Goal: Task Accomplishment & Management: Use online tool/utility

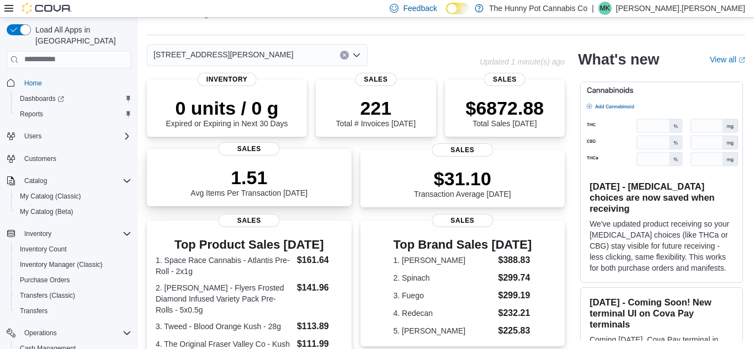
scroll to position [28, 0]
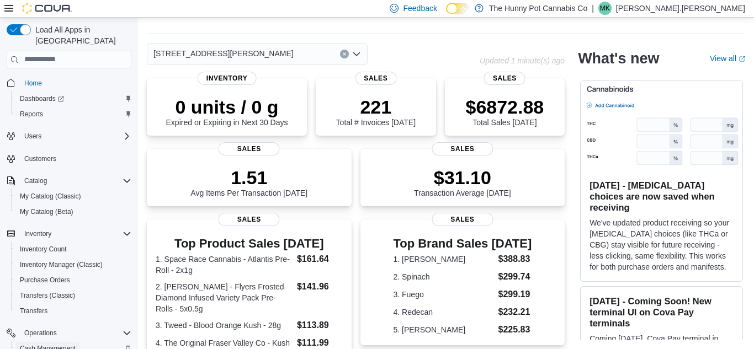
click at [40, 344] on span "Cash Management" at bounding box center [48, 348] width 56 height 9
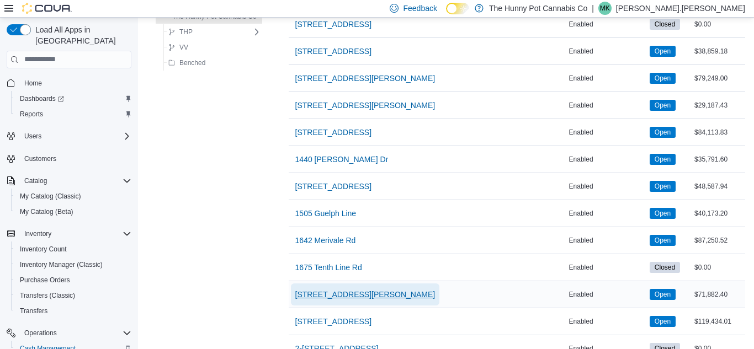
click at [316, 290] on span "1899 Brock Rd" at bounding box center [365, 294] width 140 height 11
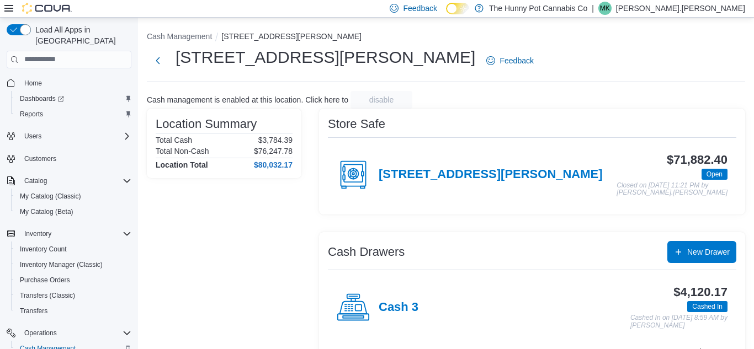
scroll to position [192, 0]
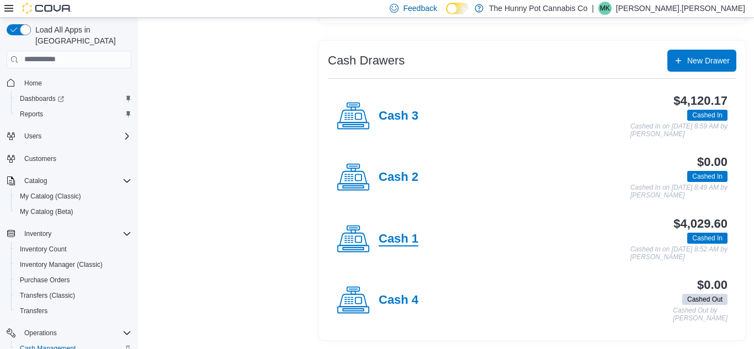
click at [404, 242] on h4 "Cash 1" at bounding box center [399, 239] width 40 height 14
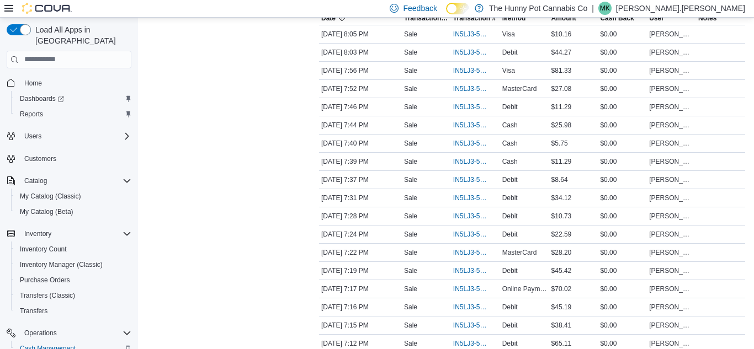
scroll to position [262, 0]
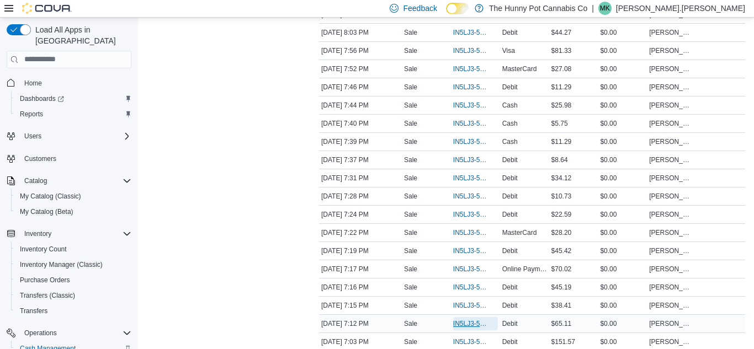
click at [459, 321] on span "IN5LJ3-5963986" at bounding box center [470, 324] width 34 height 9
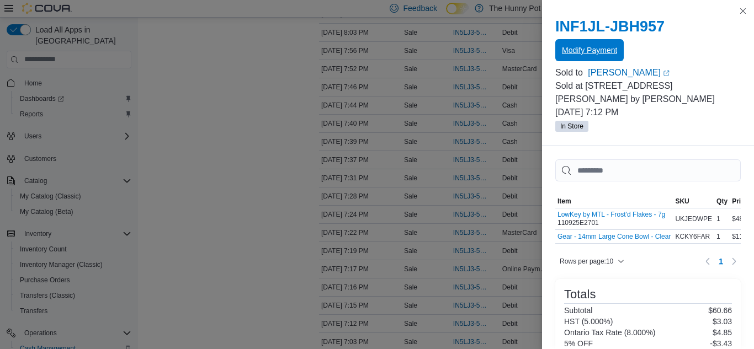
click at [584, 50] on span "Modify Payment" at bounding box center [589, 50] width 55 height 11
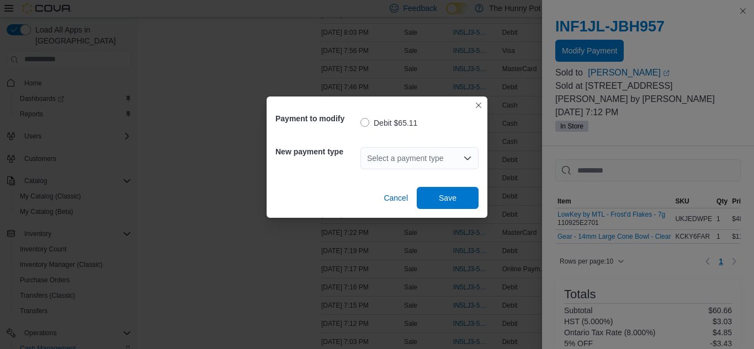
click at [388, 154] on div "Select a payment type" at bounding box center [419, 158] width 118 height 22
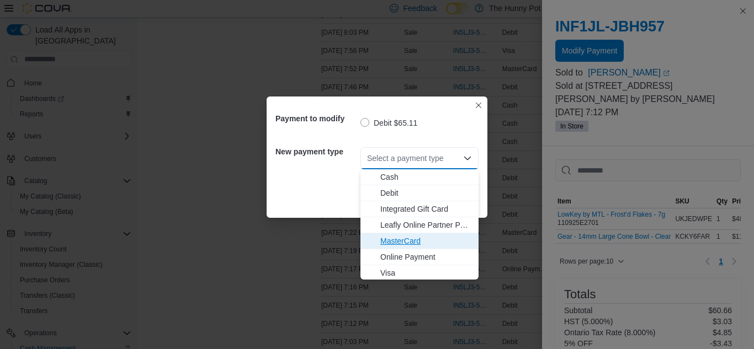
click at [393, 243] on span "MasterCard" at bounding box center [426, 241] width 92 height 11
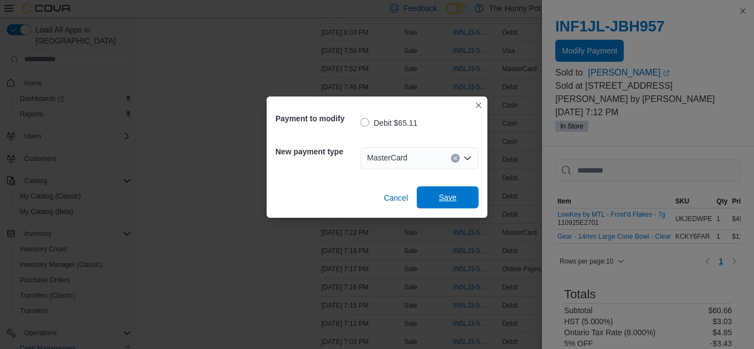
click at [433, 197] on span "Save" at bounding box center [447, 198] width 49 height 22
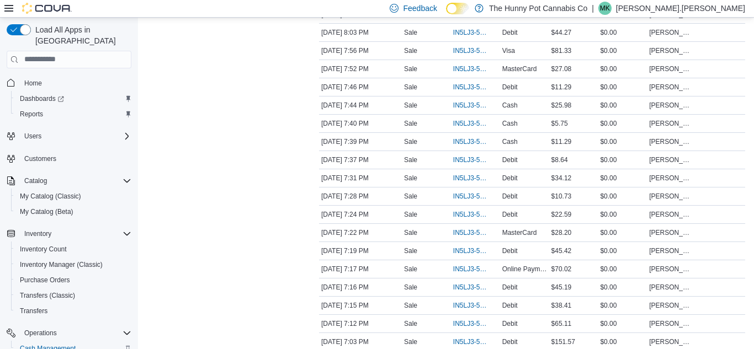
scroll to position [553, 0]
